Goal: Information Seeking & Learning: Find specific fact

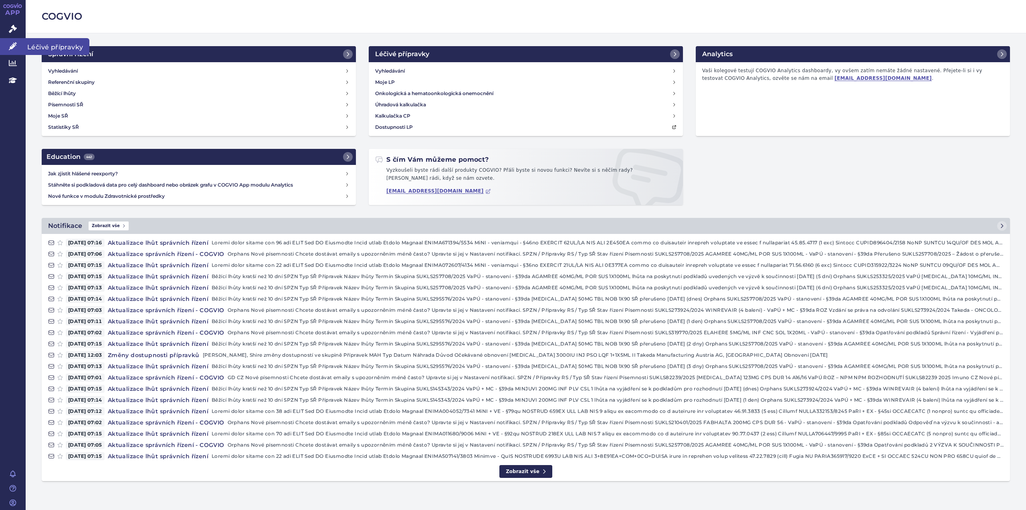
click at [18, 45] on link "Léčivé přípravky" at bounding box center [13, 46] width 26 height 17
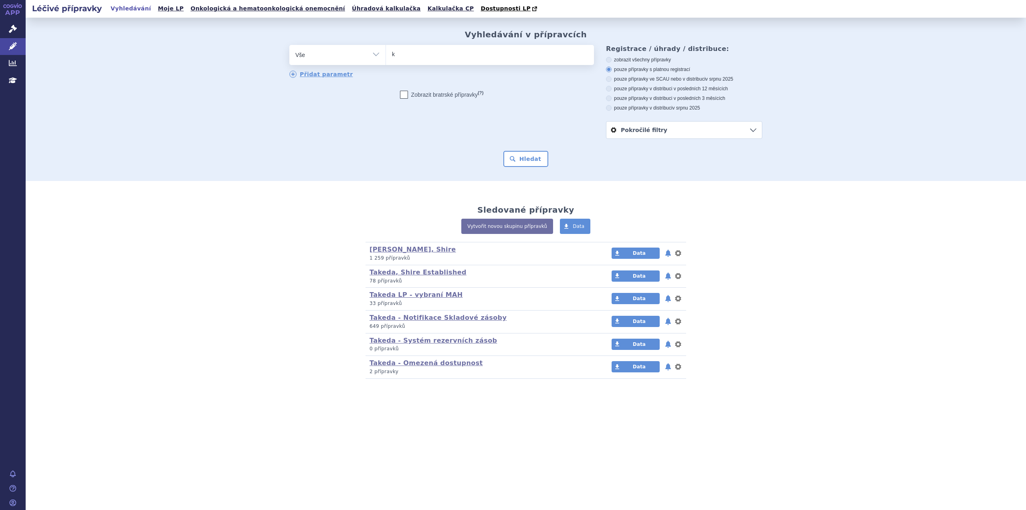
type input "ki"
type input "kiov"
type input "kiove"
type input "kioveig"
type input "kiovei"
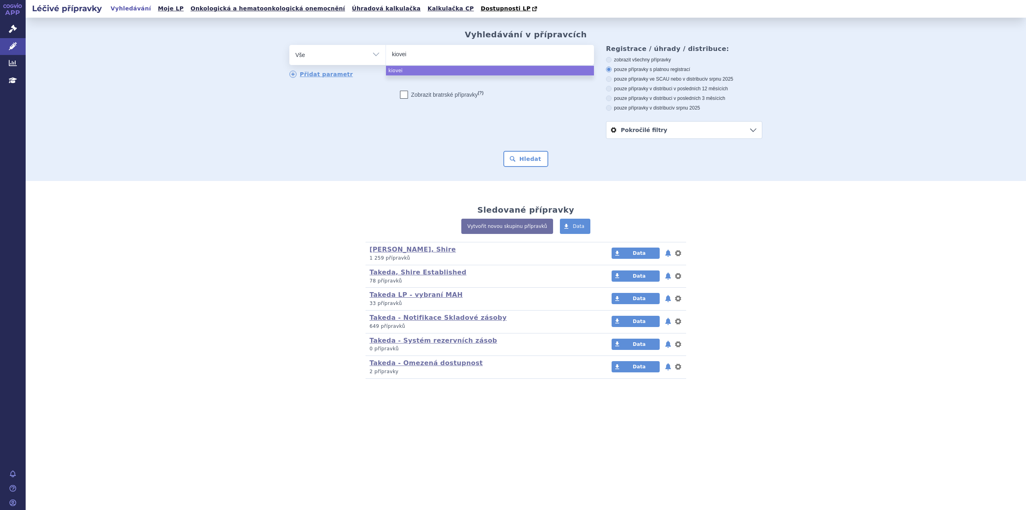
type input "kiove"
type input "kiov"
type input "kiovi"
type input "kiovig"
select select "kiovig"
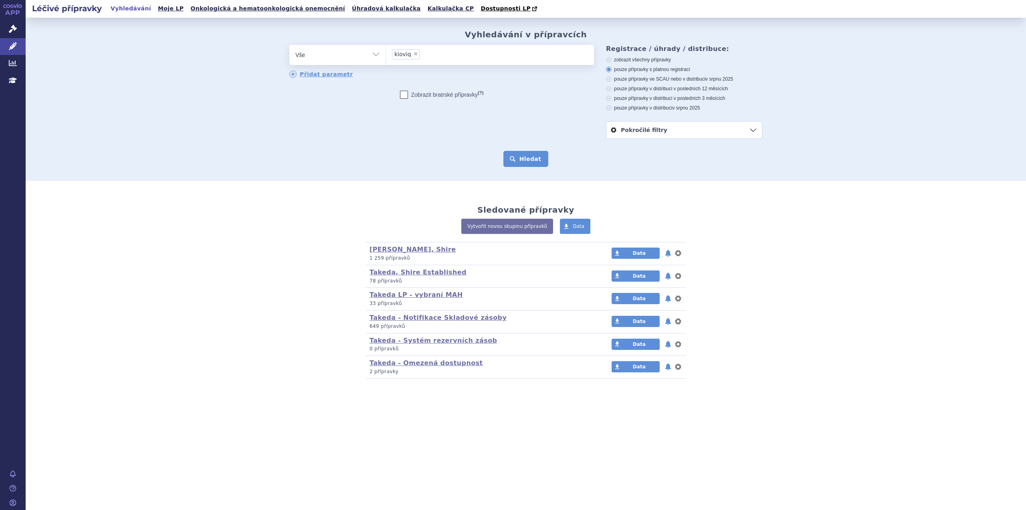
click at [532, 161] on button "Hledat" at bounding box center [526, 159] width 45 height 16
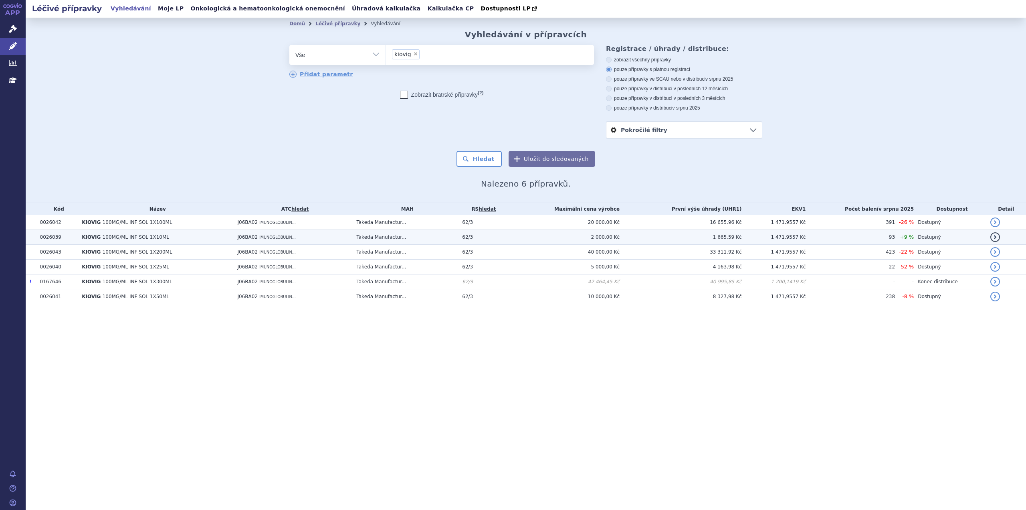
click at [775, 239] on td "1 471,9557 Kč" at bounding box center [774, 237] width 64 height 15
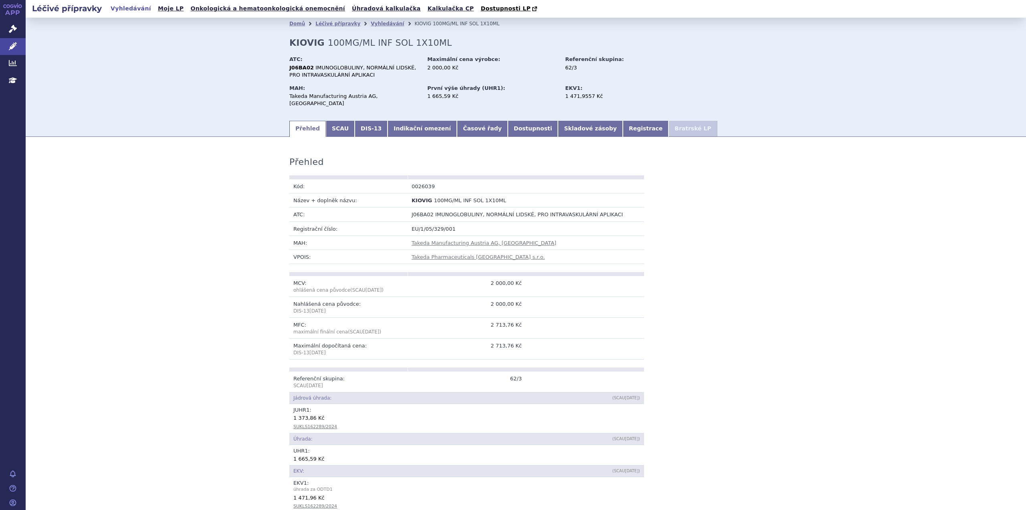
click at [390, 123] on link "Indikační omezení" at bounding box center [422, 129] width 69 height 16
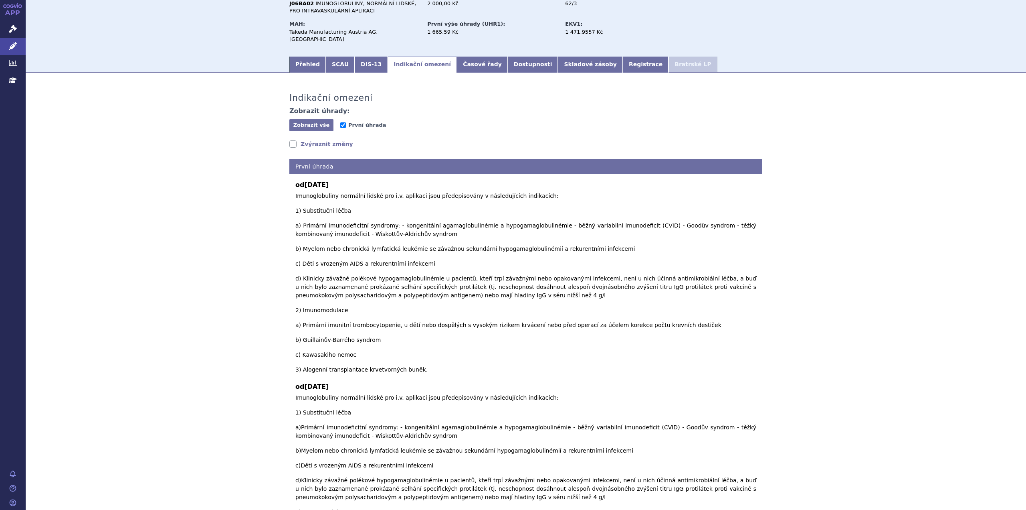
scroll to position [80, 0]
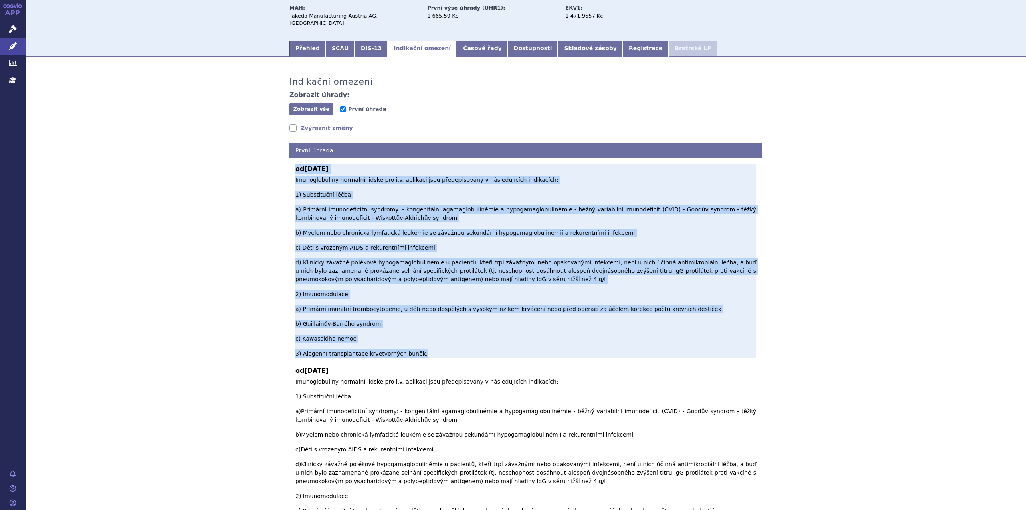
drag, startPoint x: 283, startPoint y: 161, endPoint x: 431, endPoint y: 282, distance: 191.7
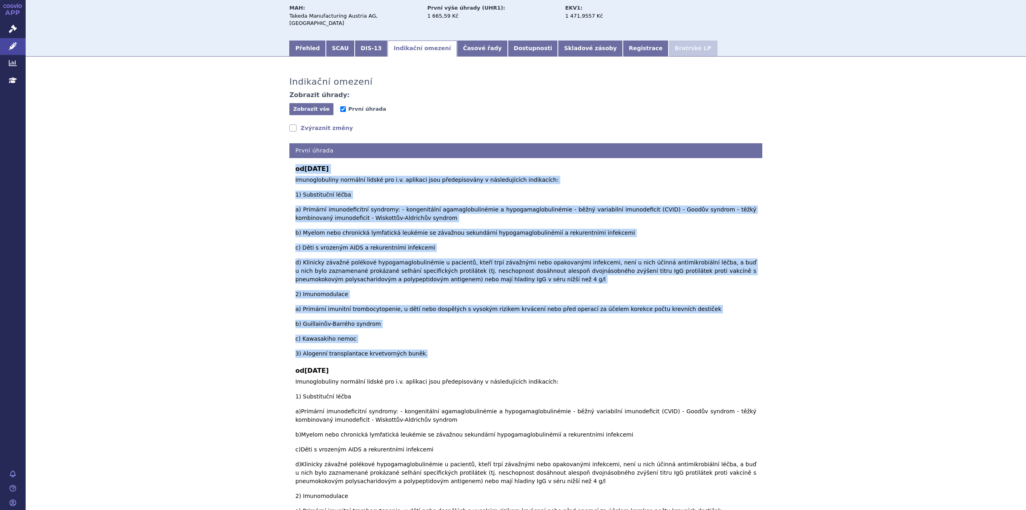
copy div "od 01.04.2025 Imunoglobuliny normální lidské pro i.v. aplikaci jsou předepisová…"
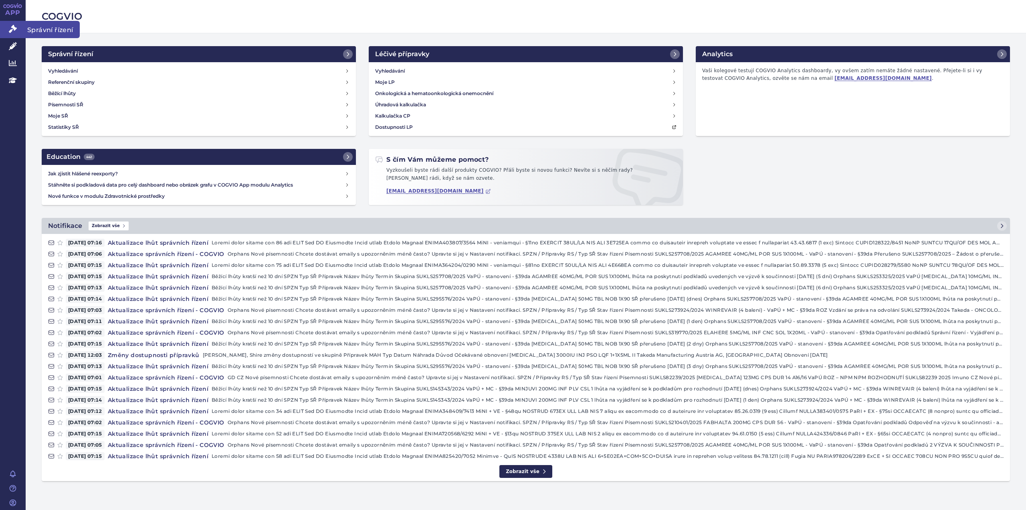
click at [15, 34] on link "Správní řízení" at bounding box center [13, 29] width 26 height 17
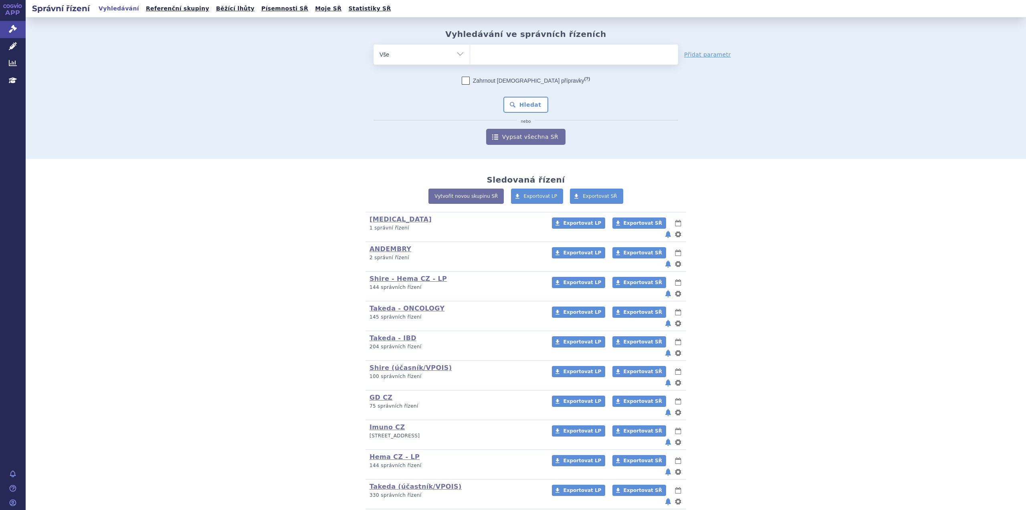
click at [480, 45] on ul at bounding box center [574, 52] width 208 height 17
click at [470, 45] on select at bounding box center [470, 54] width 0 height 20
click at [483, 51] on ul at bounding box center [574, 52] width 208 height 17
click at [470, 51] on select at bounding box center [470, 54] width 0 height 20
paste input "SUKLS162289/2024"
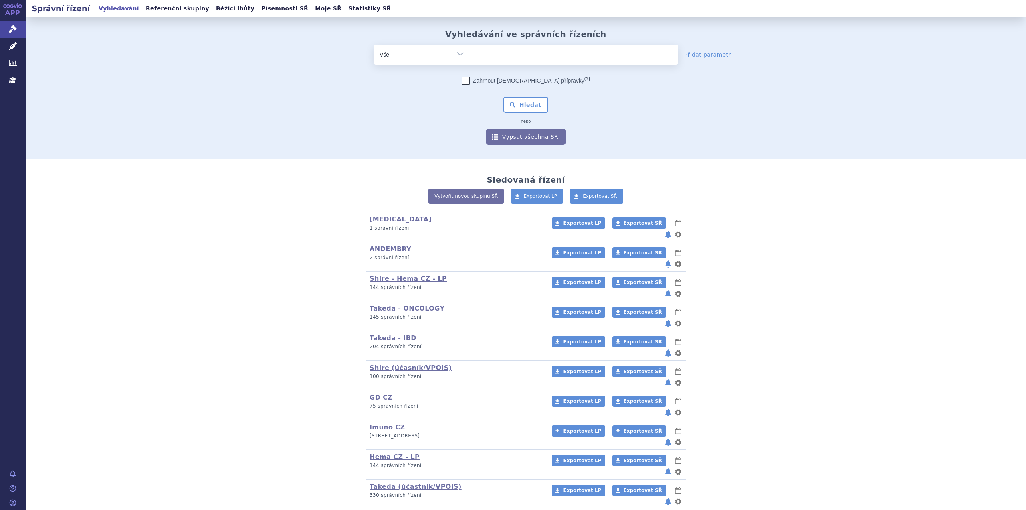
type input "SUKLS162289/2024"
select select "SUKLS162289/2024"
click at [535, 98] on button "Hledat" at bounding box center [526, 105] width 45 height 16
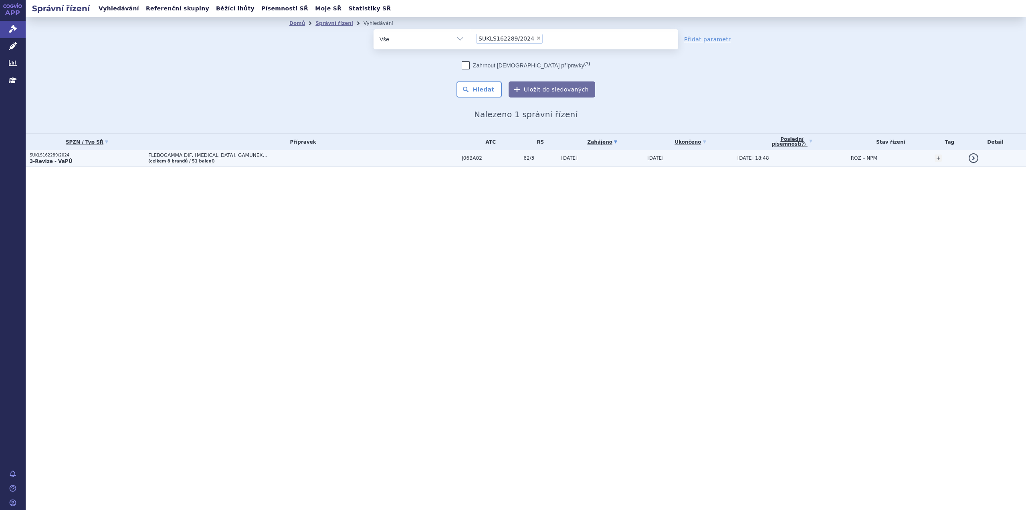
click at [229, 157] on span "FLEBOGAMMA DIF, GAMMAGARD S/D, GAMUNEX…" at bounding box center [248, 155] width 200 height 6
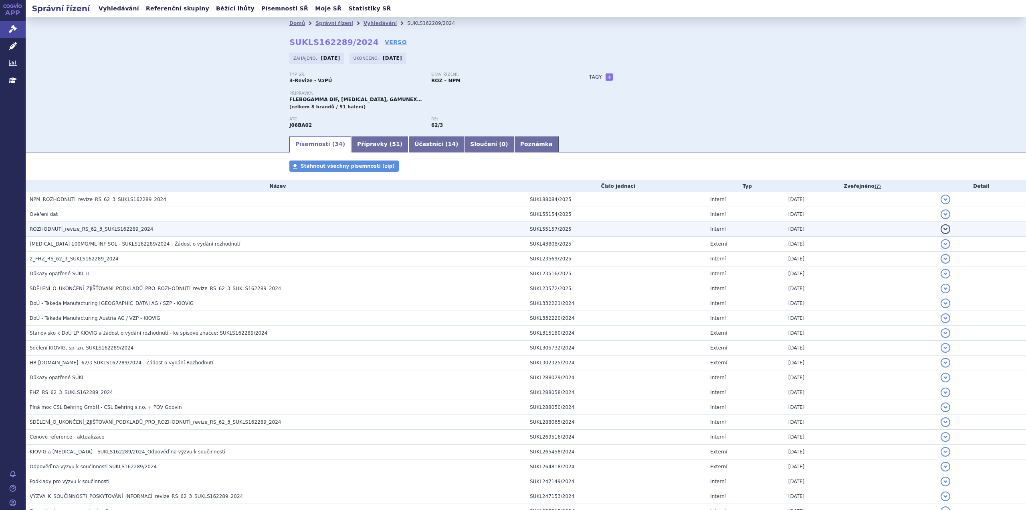
click at [115, 229] on span "ROZHODNUTÍ_revize_RS_62_3_SUKLS162289_2024" at bounding box center [91, 229] width 123 height 6
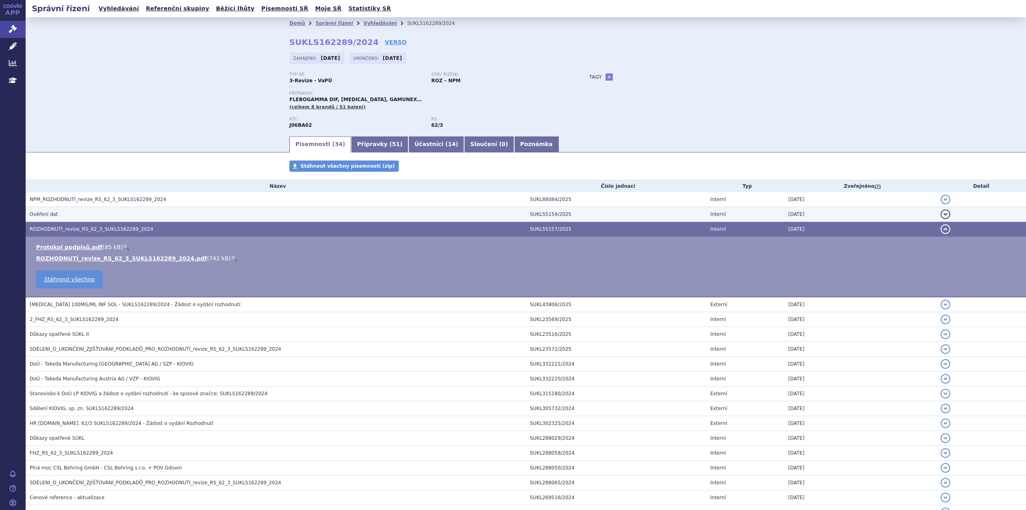
click at [77, 212] on h3 "Ověření dat" at bounding box center [278, 214] width 496 height 8
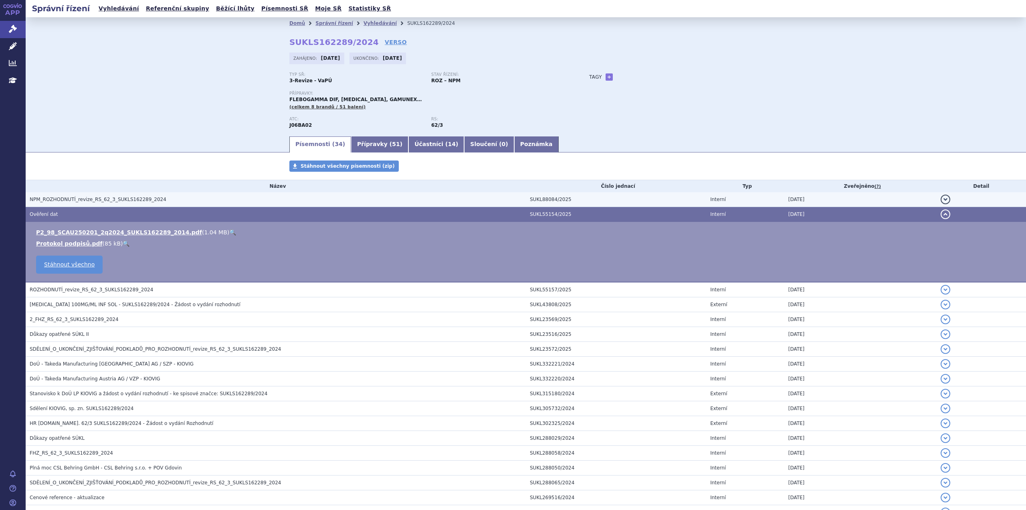
click at [80, 200] on span "NPM_ROZHODNUTÍ_revize_RS_62_3_SUKLS162289_2024" at bounding box center [98, 199] width 137 height 6
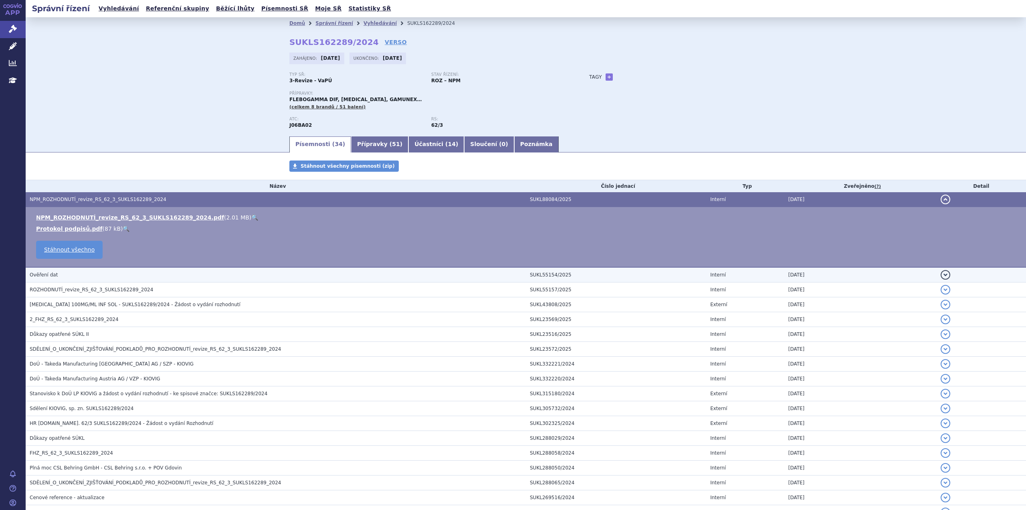
click at [84, 275] on h3 "Ověření dat" at bounding box center [278, 275] width 496 height 8
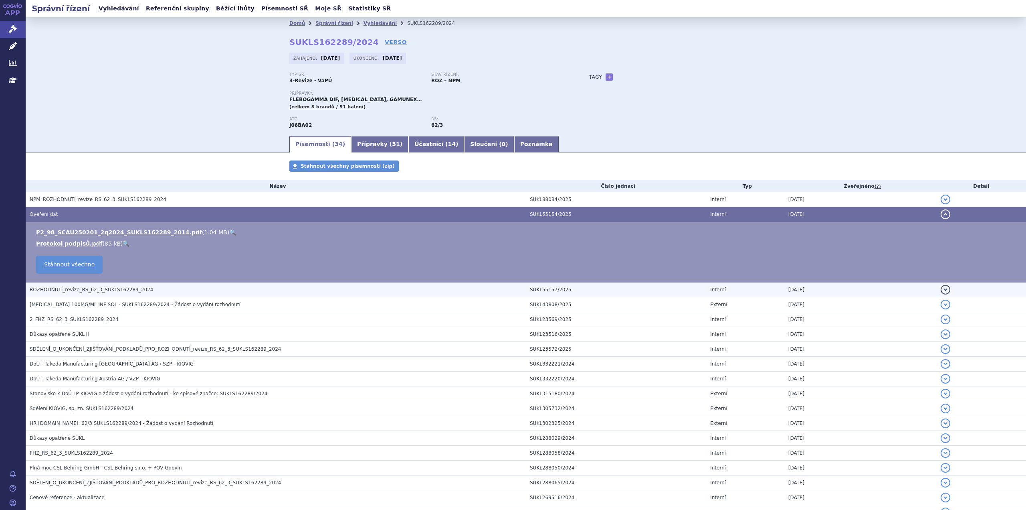
click at [86, 288] on span "ROZHODNUTÍ_revize_RS_62_3_SUKLS162289_2024" at bounding box center [91, 290] width 123 height 6
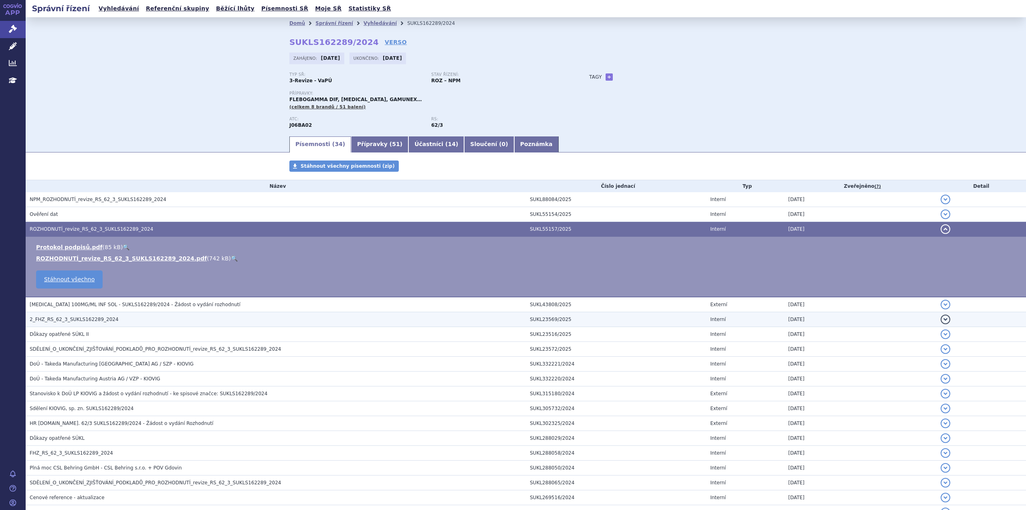
click at [103, 316] on span "2_FHZ_RS_62_3_SUKLS162289_2024" at bounding box center [74, 319] width 89 height 6
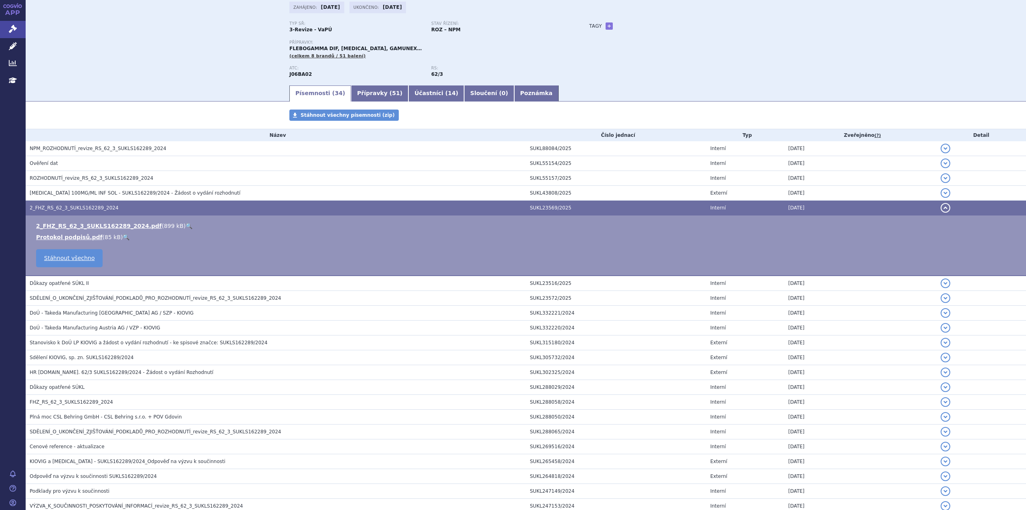
scroll to position [80, 0]
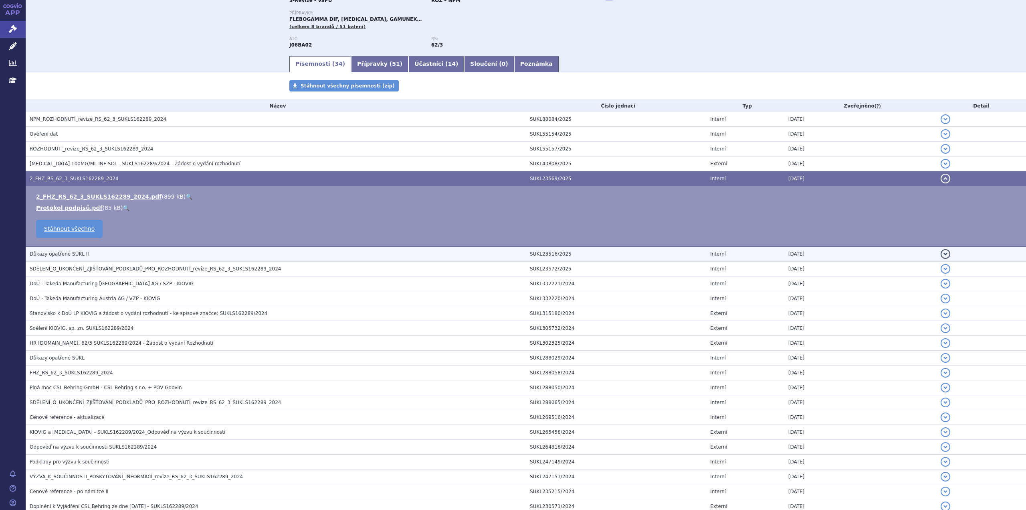
click at [97, 254] on h3 "Důkazy opatřené SÚKL II" at bounding box center [278, 254] width 496 height 8
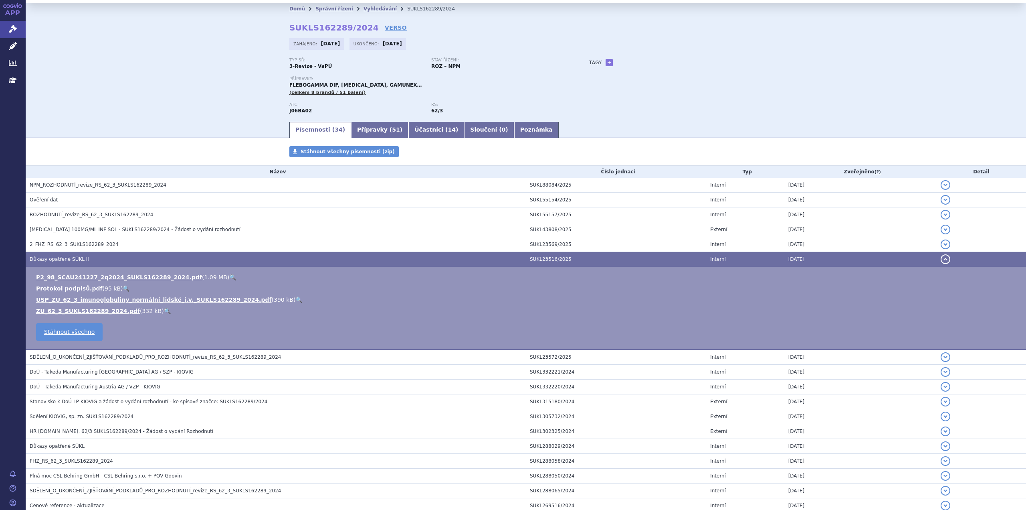
scroll to position [0, 0]
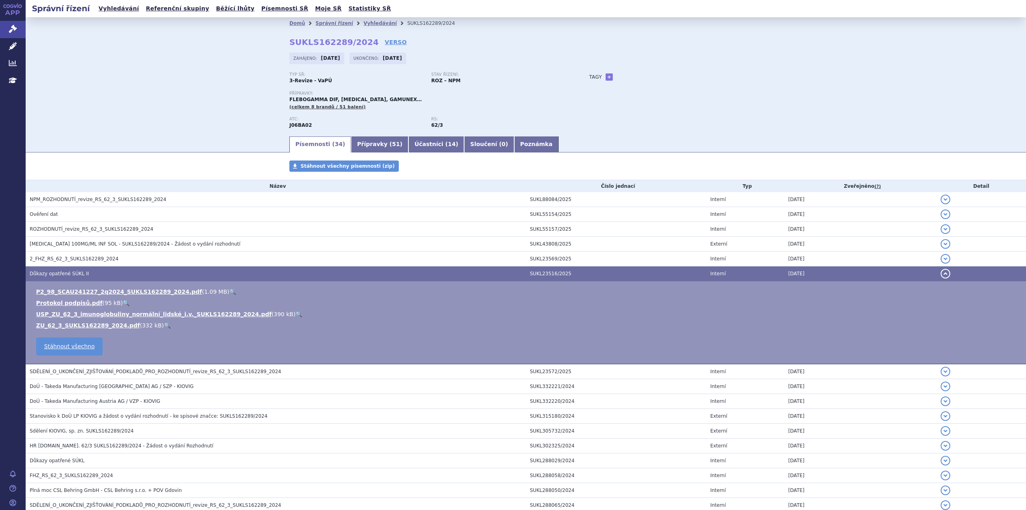
click at [124, 269] on h3 "Důkazy opatřené SÚKL II" at bounding box center [278, 273] width 496 height 8
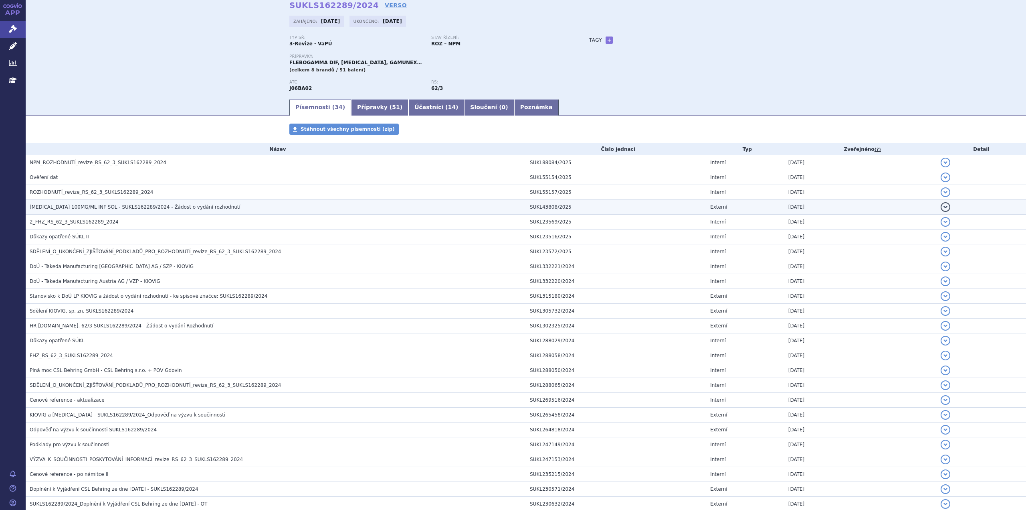
scroll to position [40, 0]
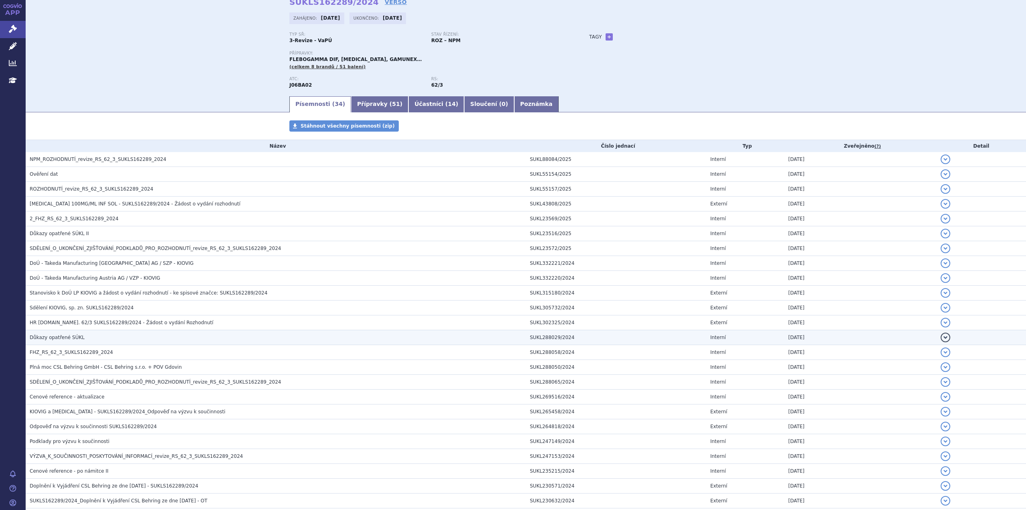
click at [82, 337] on h3 "Důkazy opatřené SÚKL" at bounding box center [278, 337] width 496 height 8
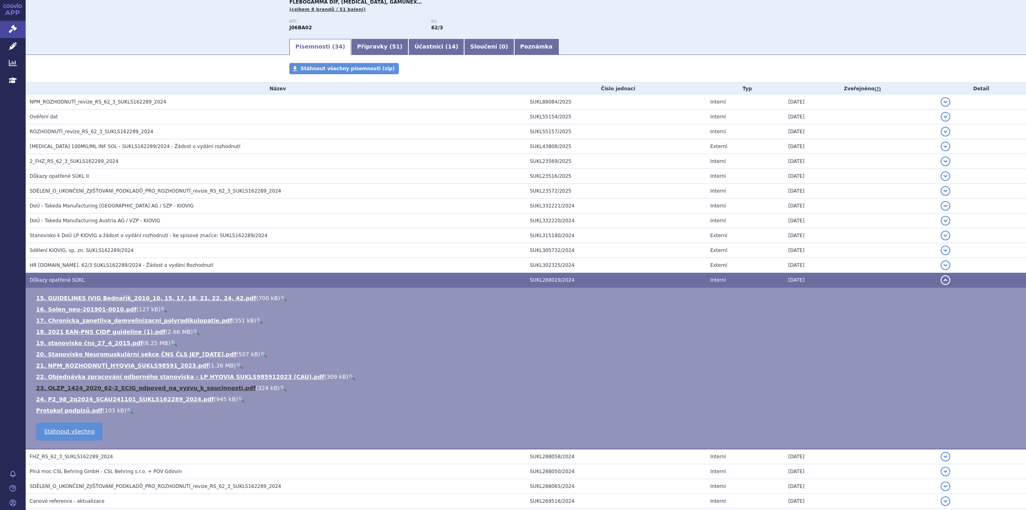
scroll to position [0, 0]
